Goal: Task Accomplishment & Management: Manage account settings

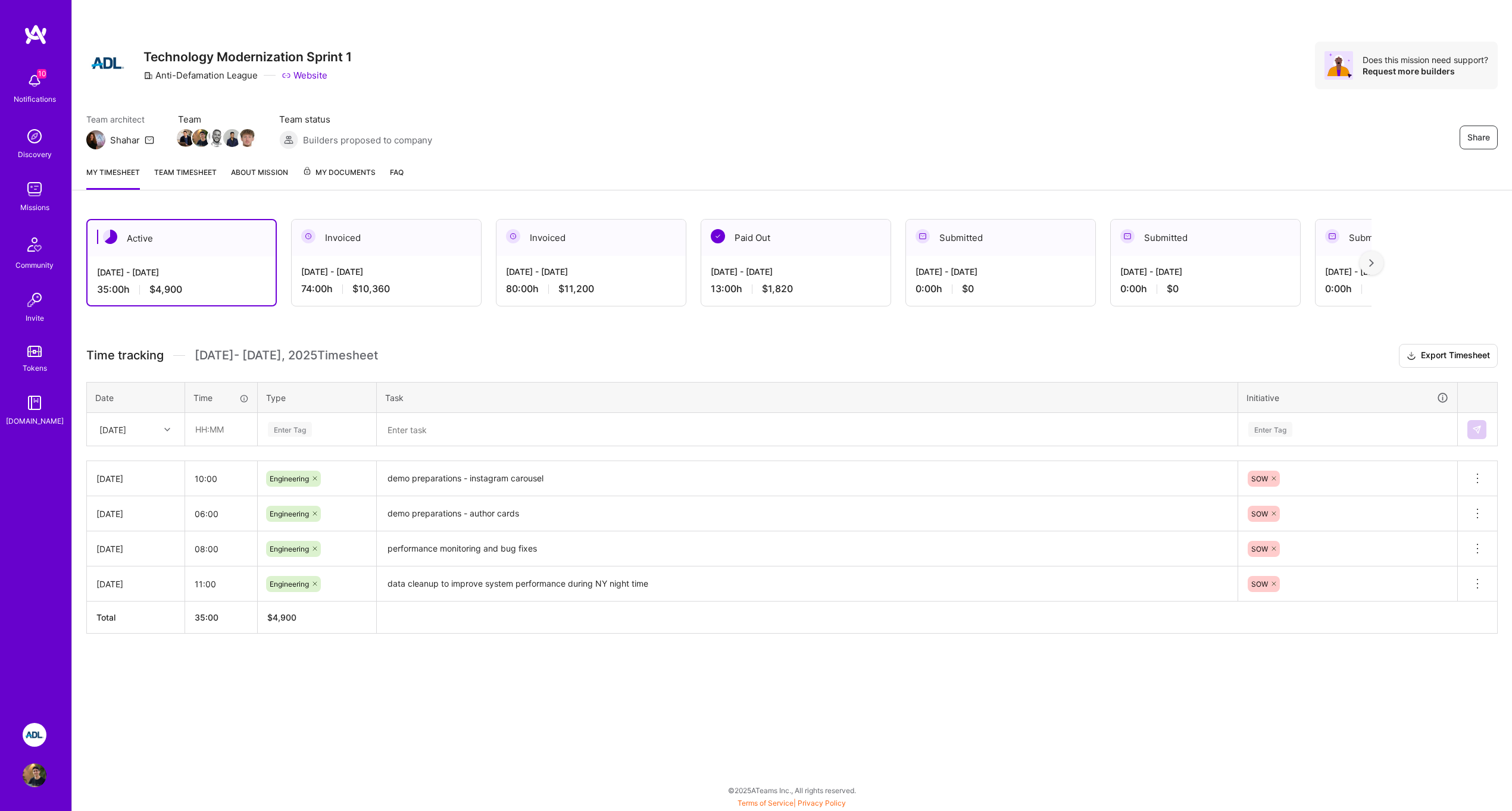
click at [166, 427] on icon at bounding box center [167, 430] width 6 height 6
click at [206, 375] on div "Time tracking [DATE] - [DATE] Timesheet Export Timesheet Date Time Type Task In…" at bounding box center [792, 488] width 1412 height 290
click at [210, 424] on input "text" at bounding box center [221, 429] width 71 height 31
click at [153, 428] on div "[DATE]" at bounding box center [127, 429] width 66 height 19
click at [186, 373] on div "Time tracking [DATE] - [DATE] Timesheet Export Timesheet Date Time Type Task In…" at bounding box center [792, 488] width 1412 height 290
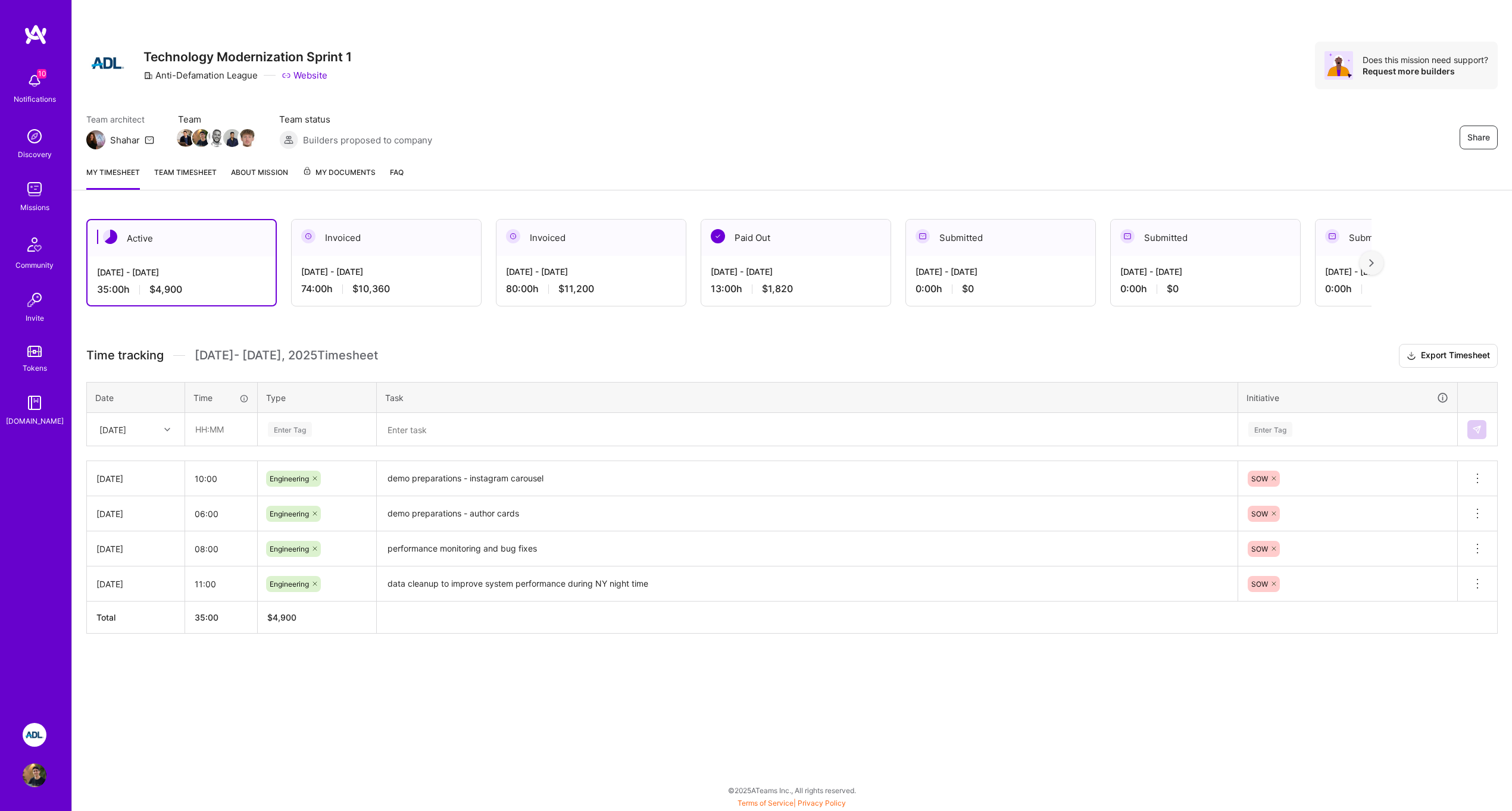
click at [205, 180] on link "Team timesheet" at bounding box center [185, 178] width 62 height 24
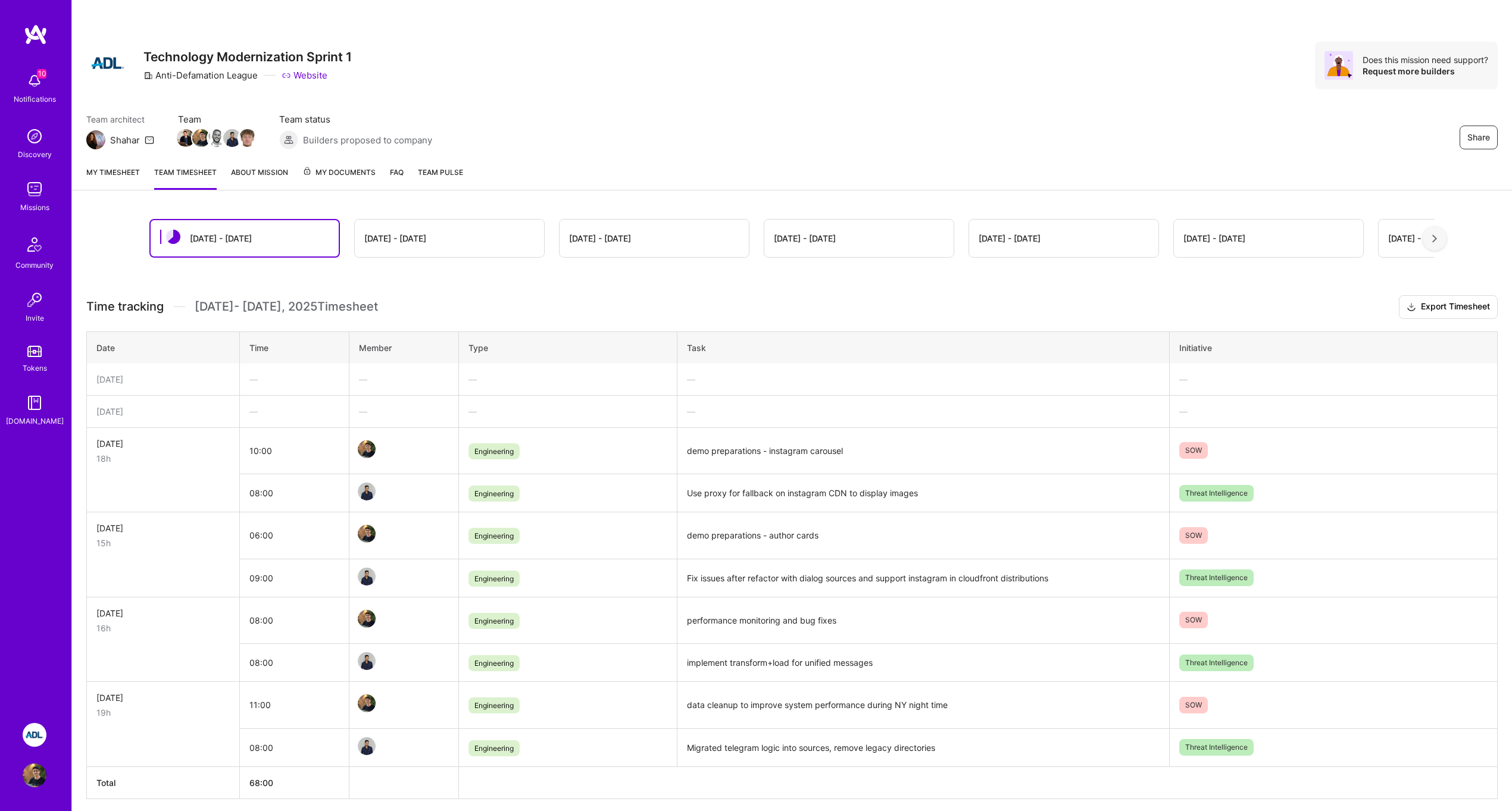
click at [449, 231] on div "[DATE] - [DATE]" at bounding box center [450, 238] width 190 height 37
click at [440, 243] on div "[DATE] - [DATE]" at bounding box center [450, 238] width 190 height 37
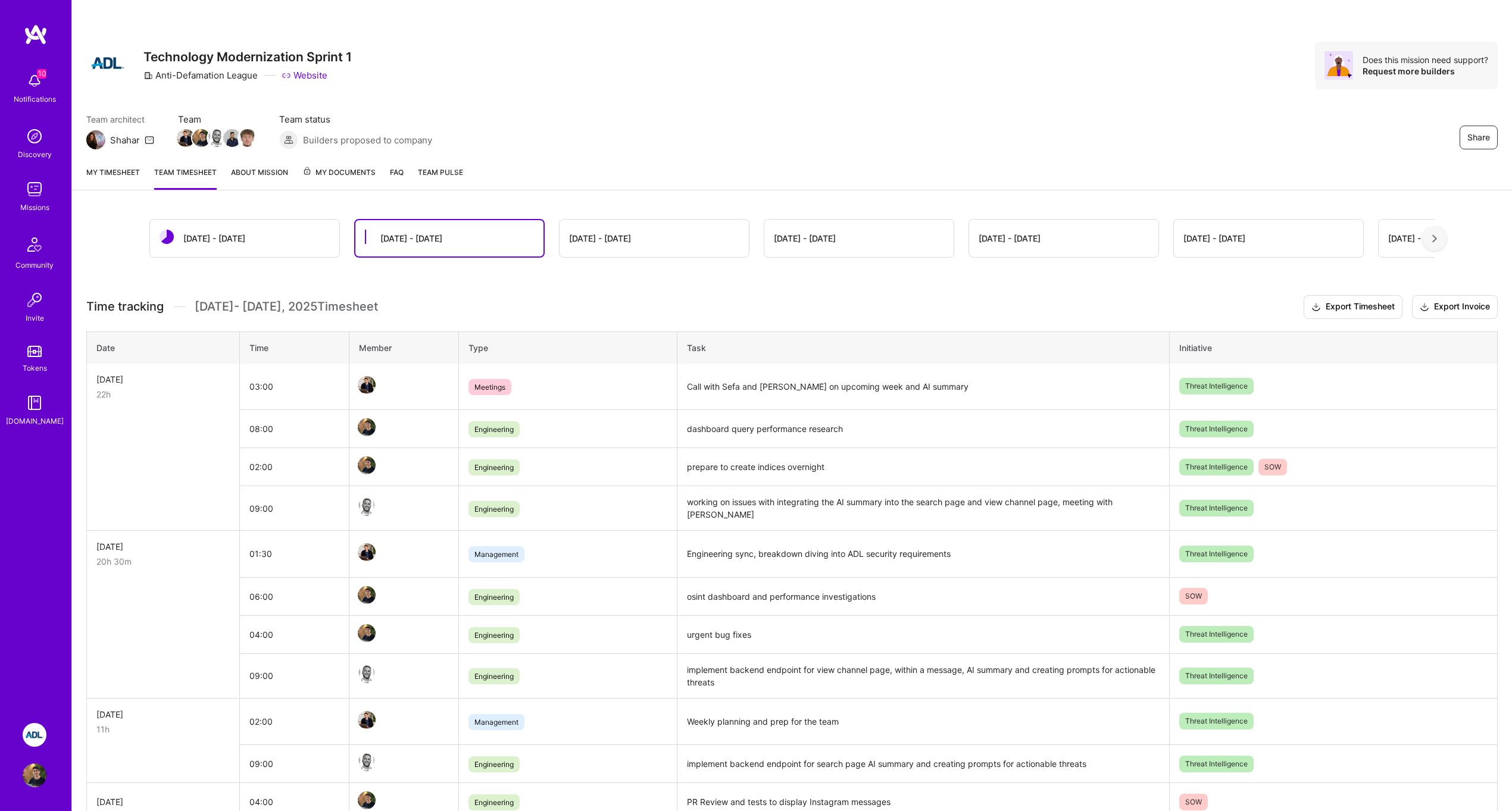
click at [220, 231] on div "[DATE] - [DATE]" at bounding box center [244, 238] width 190 height 37
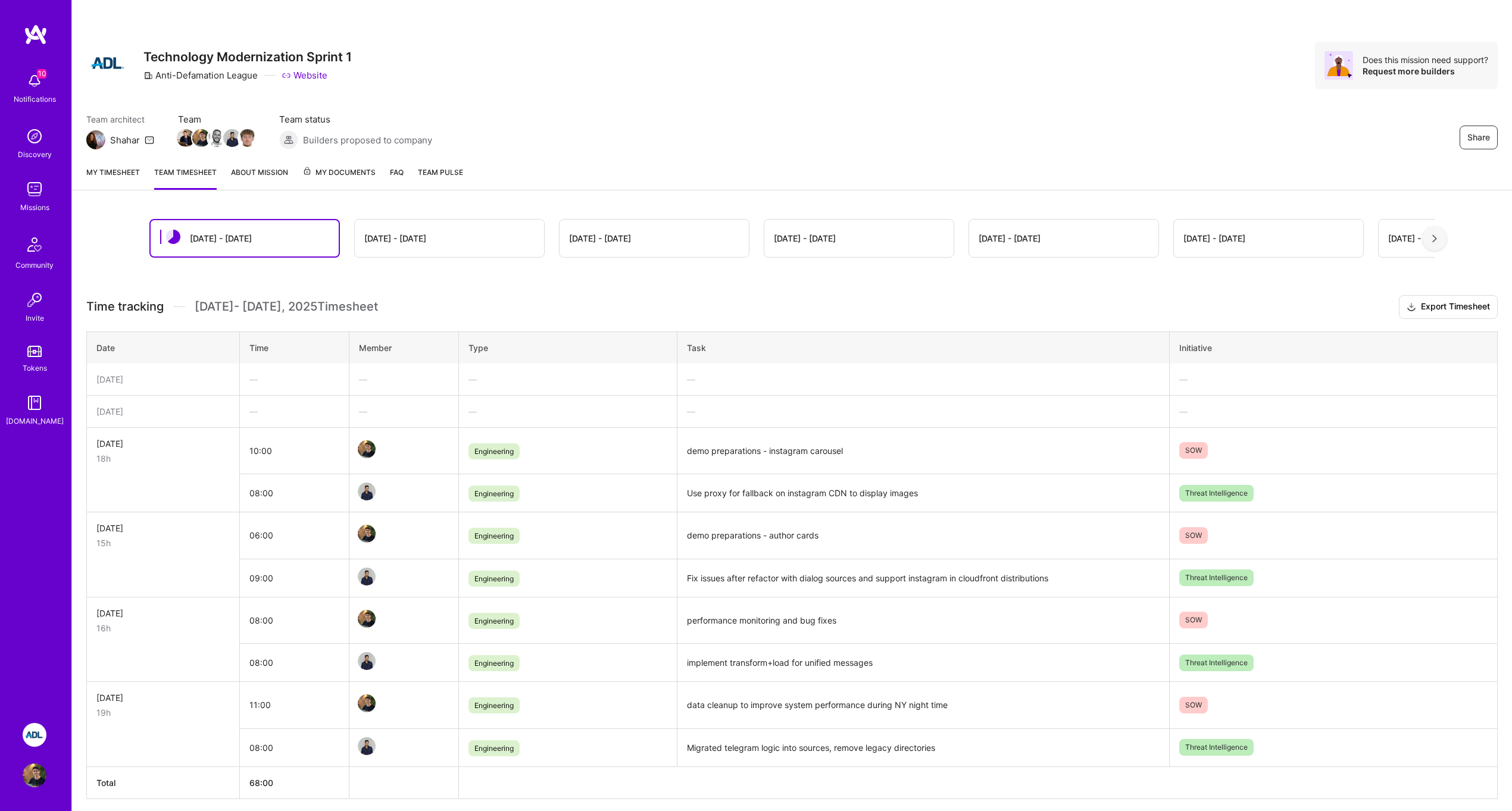
click at [99, 175] on link "My timesheet" at bounding box center [113, 178] width 54 height 24
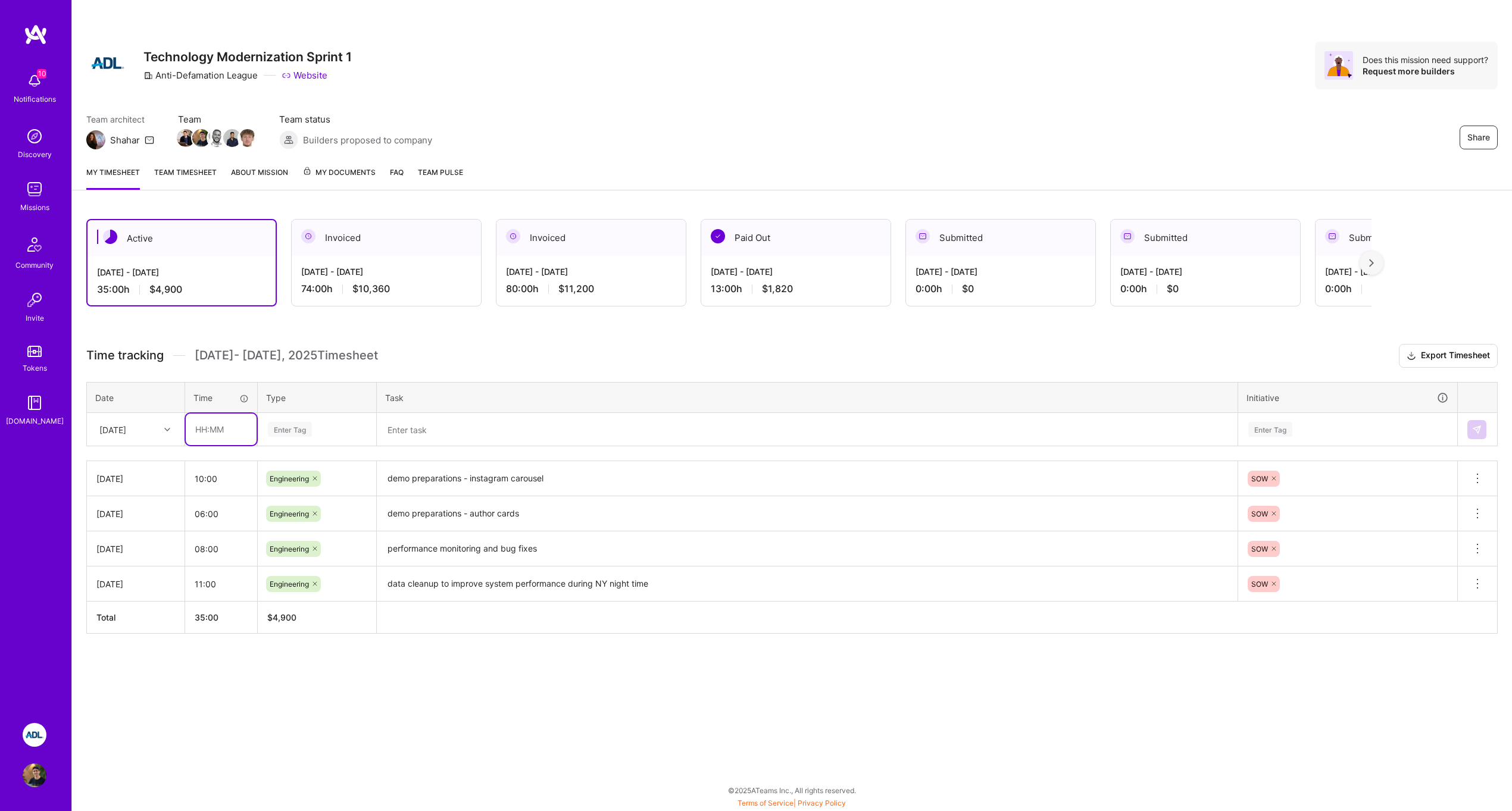
click at [217, 430] on input "text" at bounding box center [221, 429] width 71 height 31
type input "08:00"
click at [294, 433] on div "Enter Tag" at bounding box center [290, 429] width 44 height 19
click at [309, 552] on span "Engineering" at bounding box center [290, 552] width 51 height 16
click at [444, 428] on textarea at bounding box center [808, 429] width 859 height 31
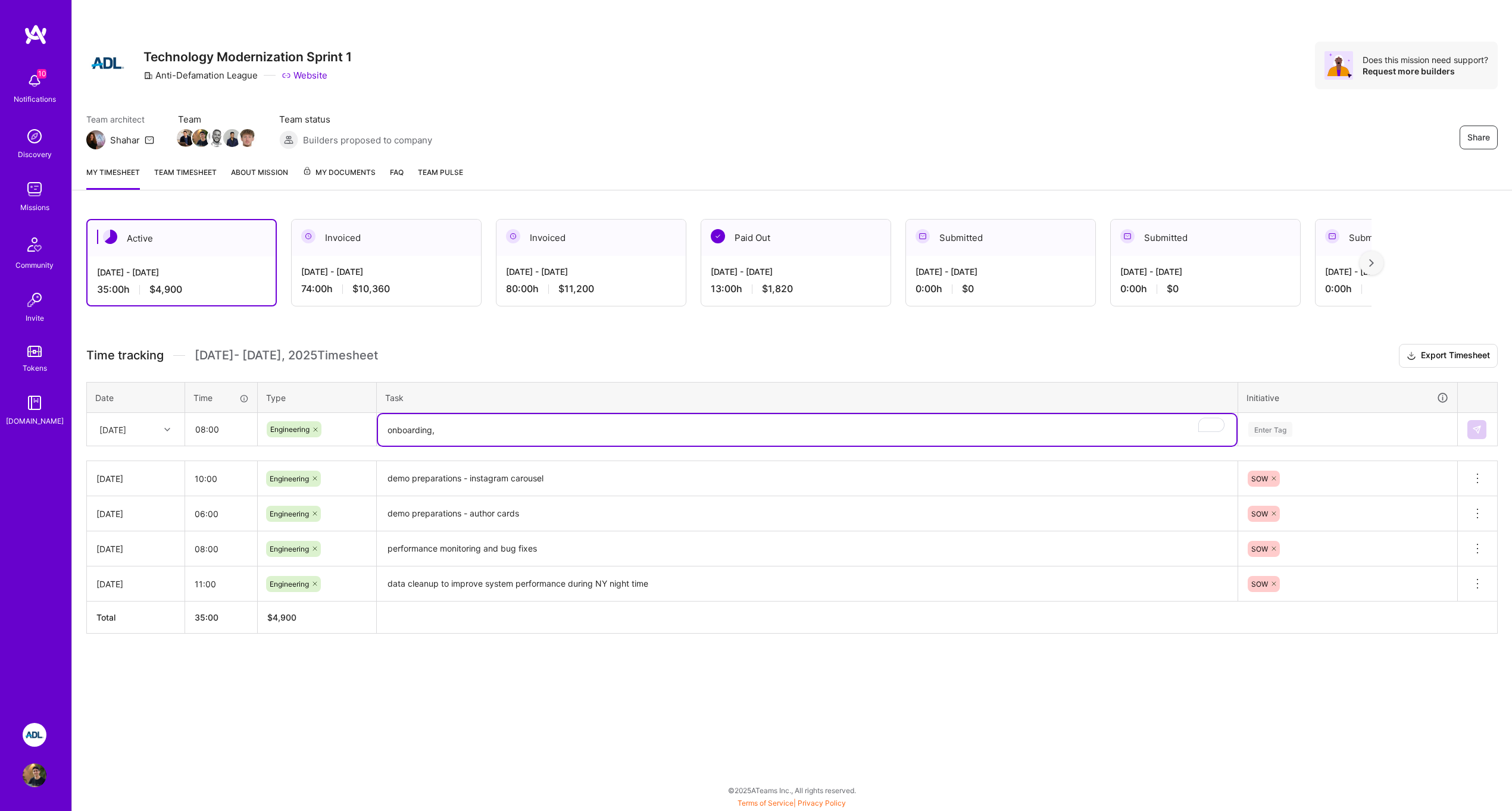
type textarea "onboarding,"
